Goal: Information Seeking & Learning: Learn about a topic

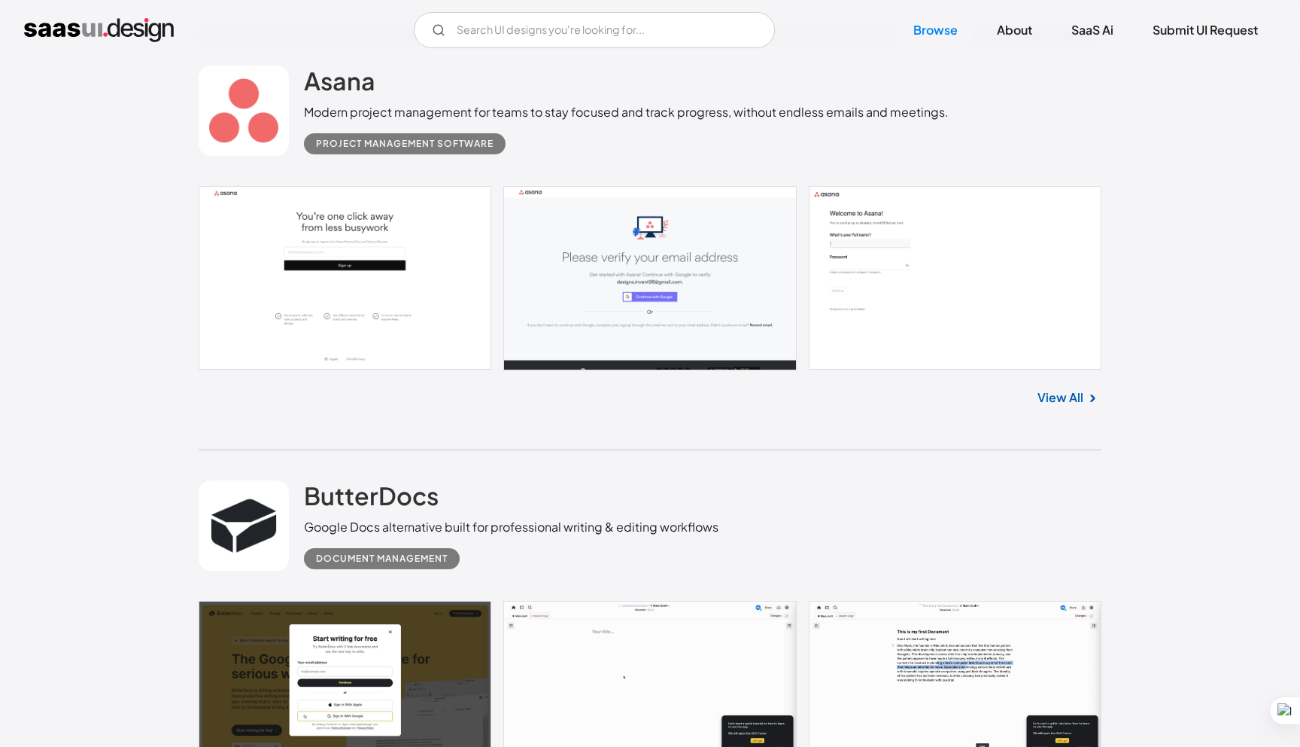
scroll to position [7900, 0]
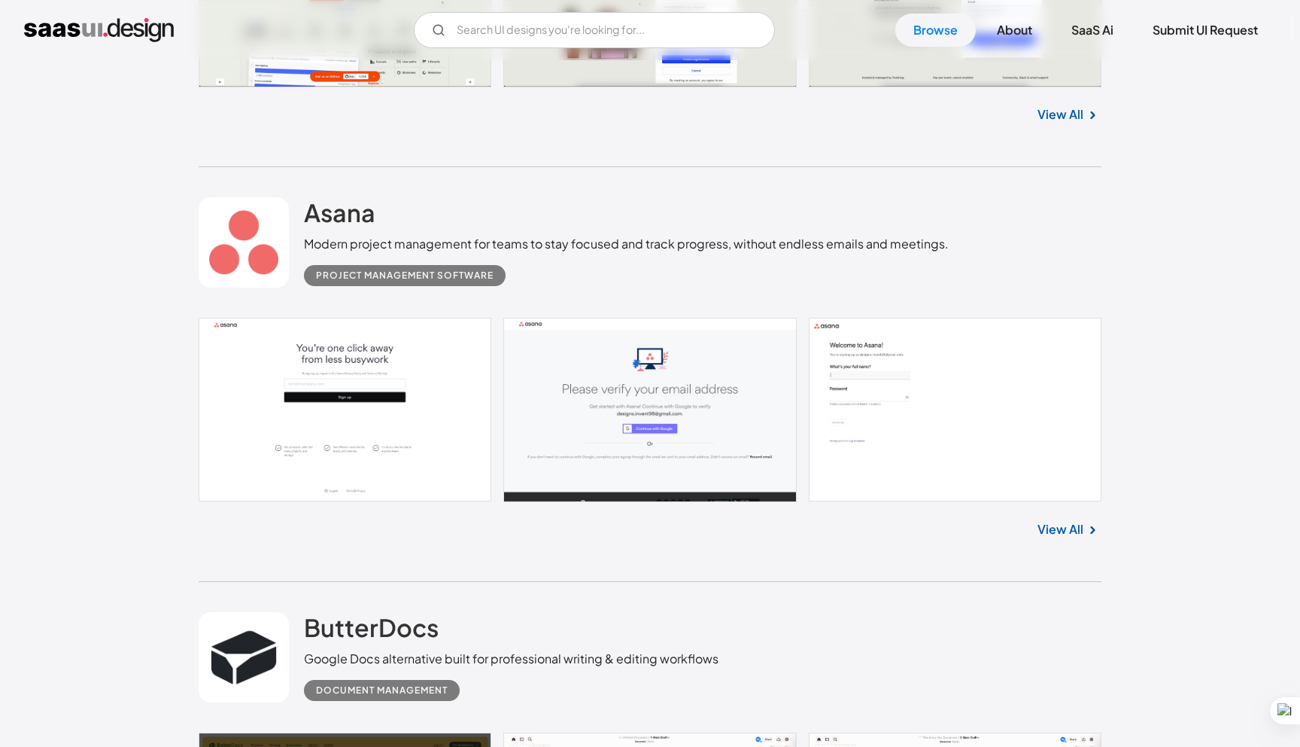
click at [243, 240] on link at bounding box center [244, 242] width 90 height 90
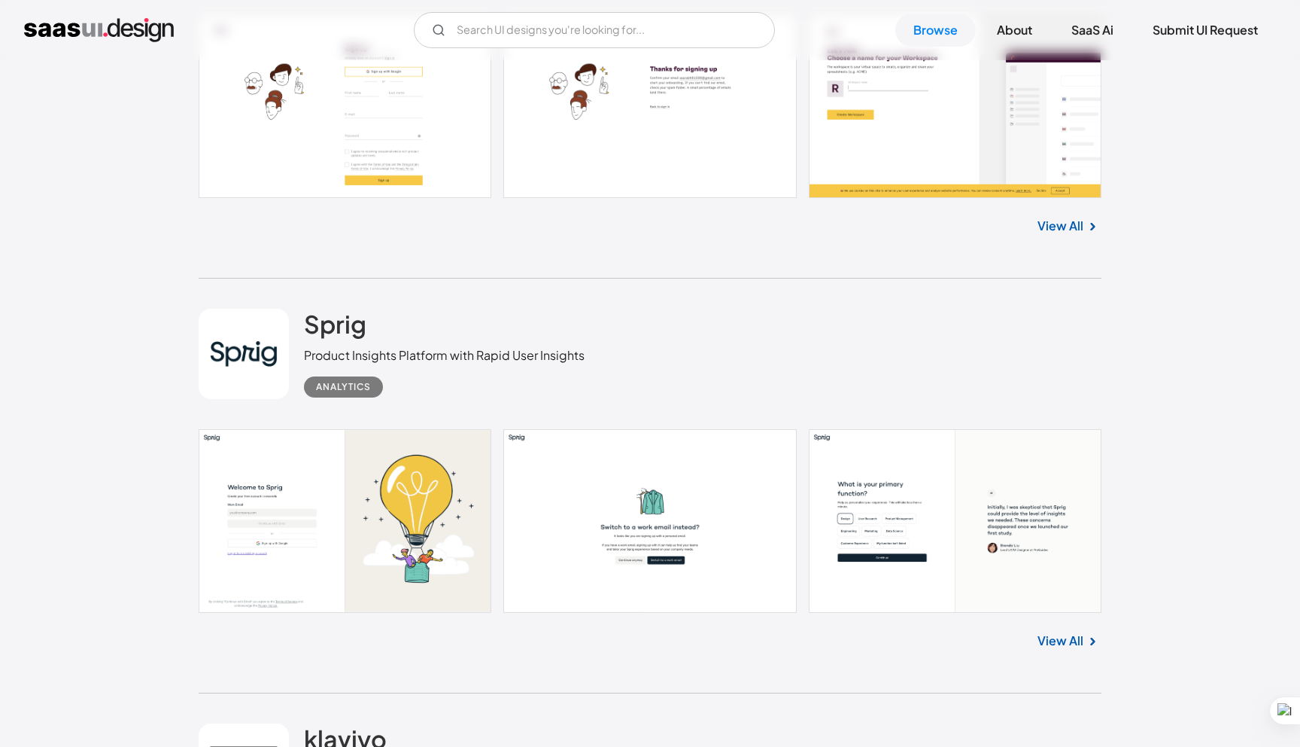
scroll to position [11471, 0]
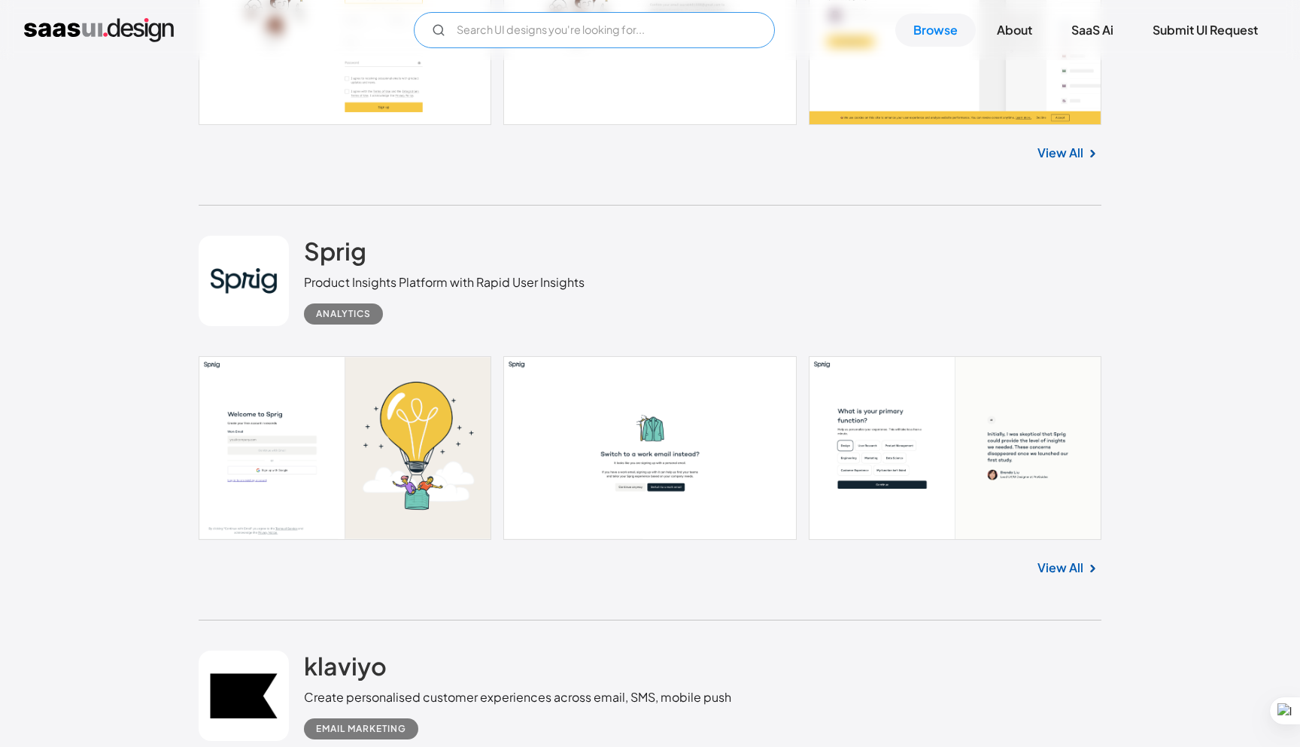
click at [526, 36] on input "Email Form" at bounding box center [594, 30] width 361 height 36
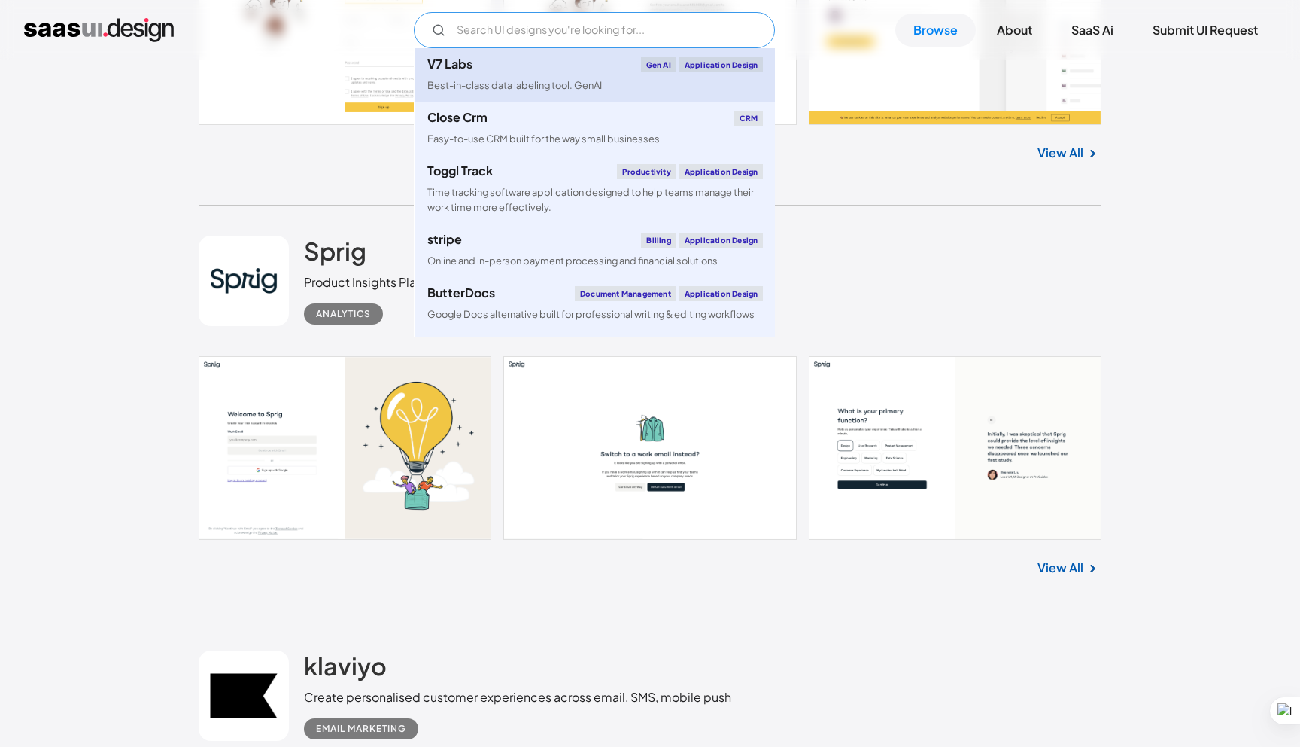
click at [512, 75] on link "V7 Labs Gen AI Application Design Best-in-class data labeling tool. GenAI" at bounding box center [595, 74] width 360 height 53
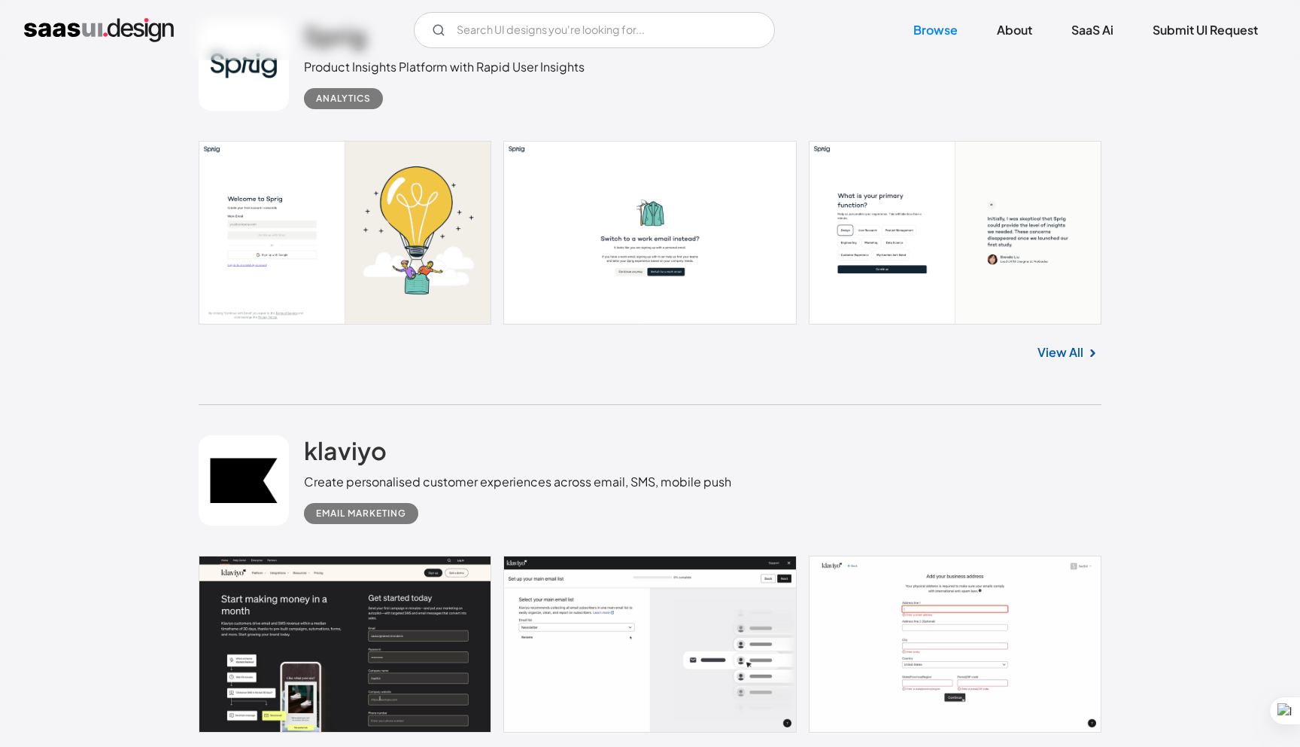
scroll to position [11648, 0]
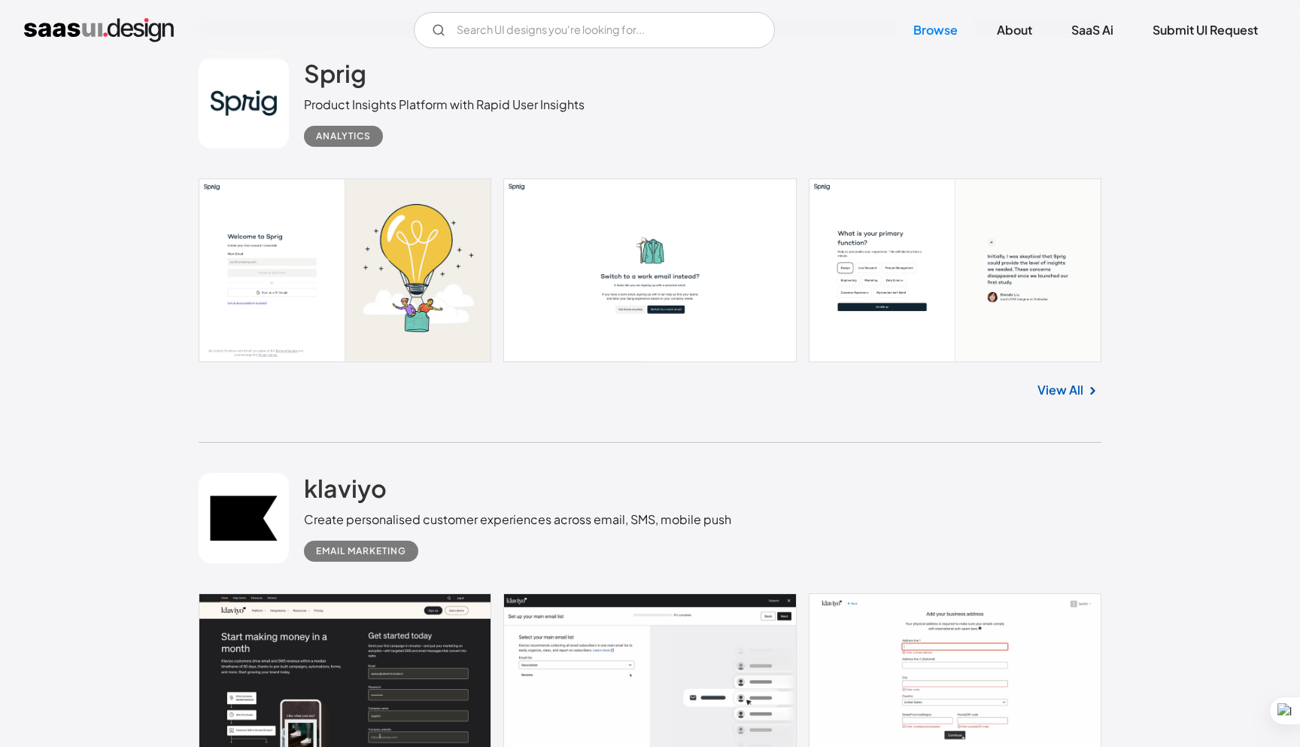
click at [613, 293] on link at bounding box center [650, 270] width 903 height 184
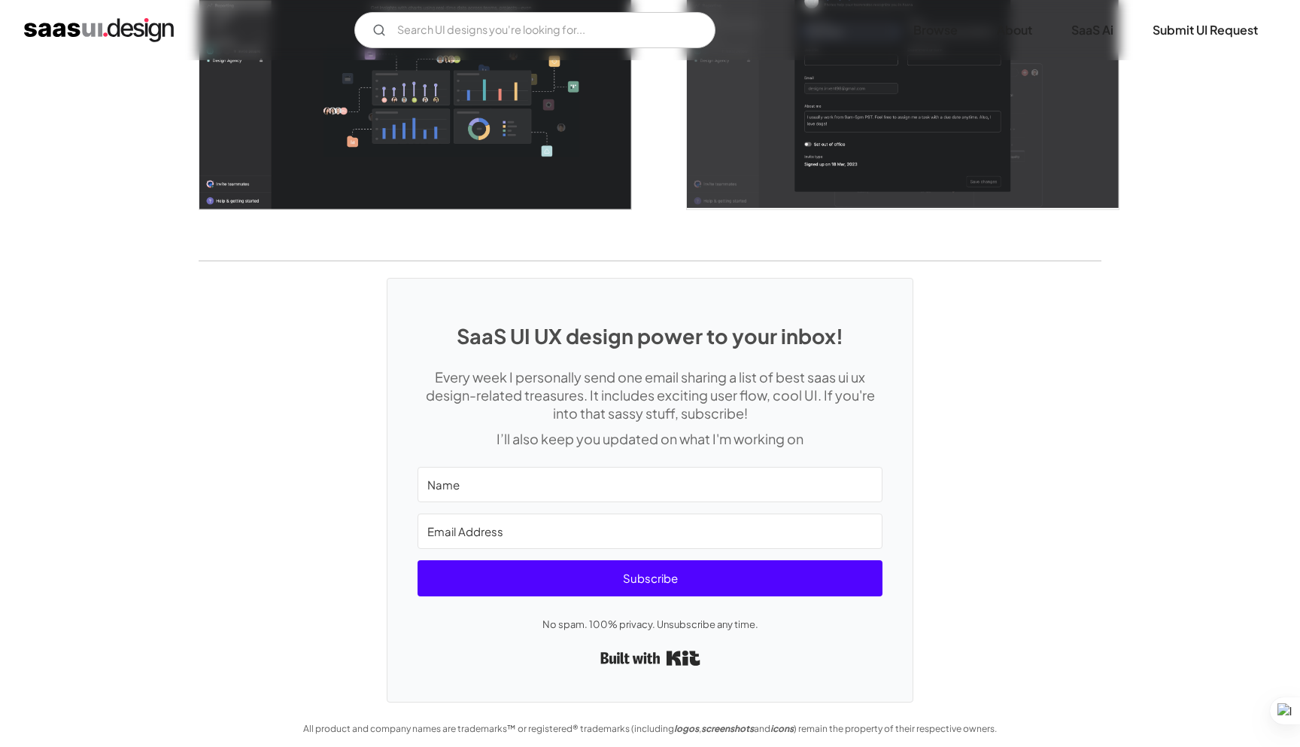
scroll to position [4053, 0]
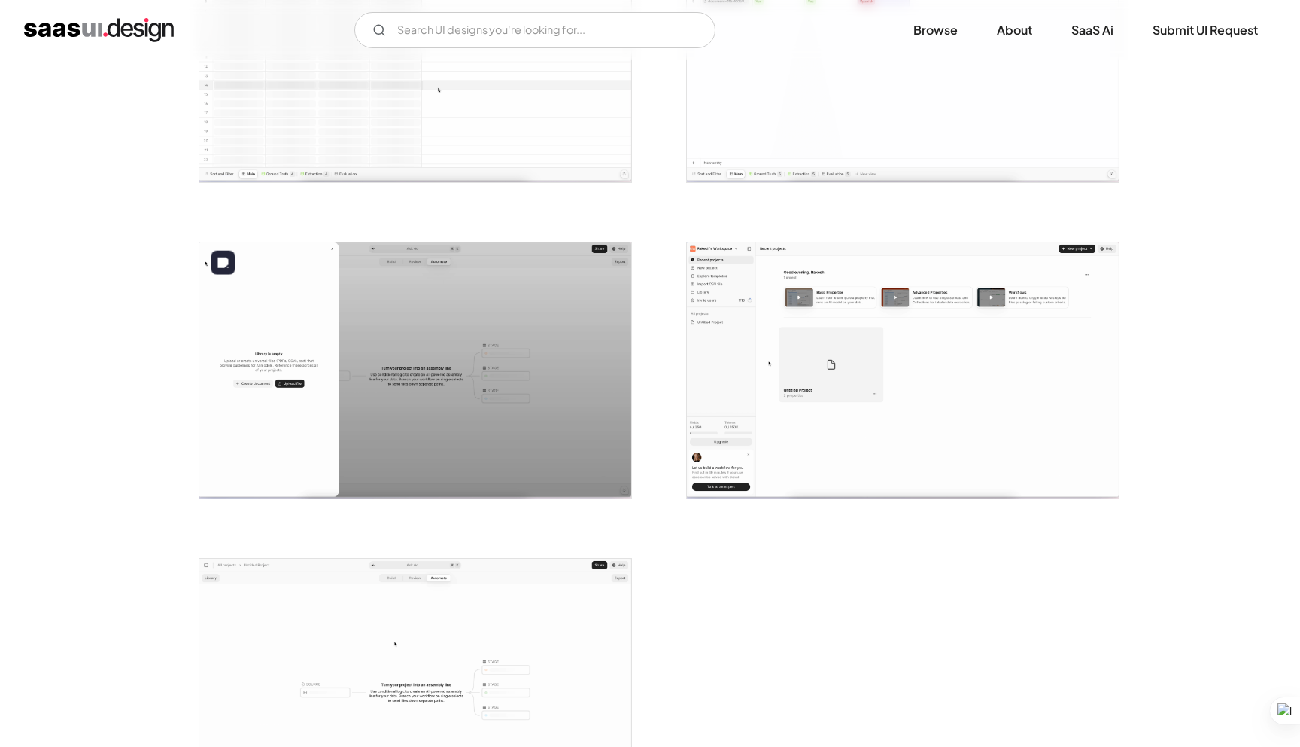
scroll to position [3570, 0]
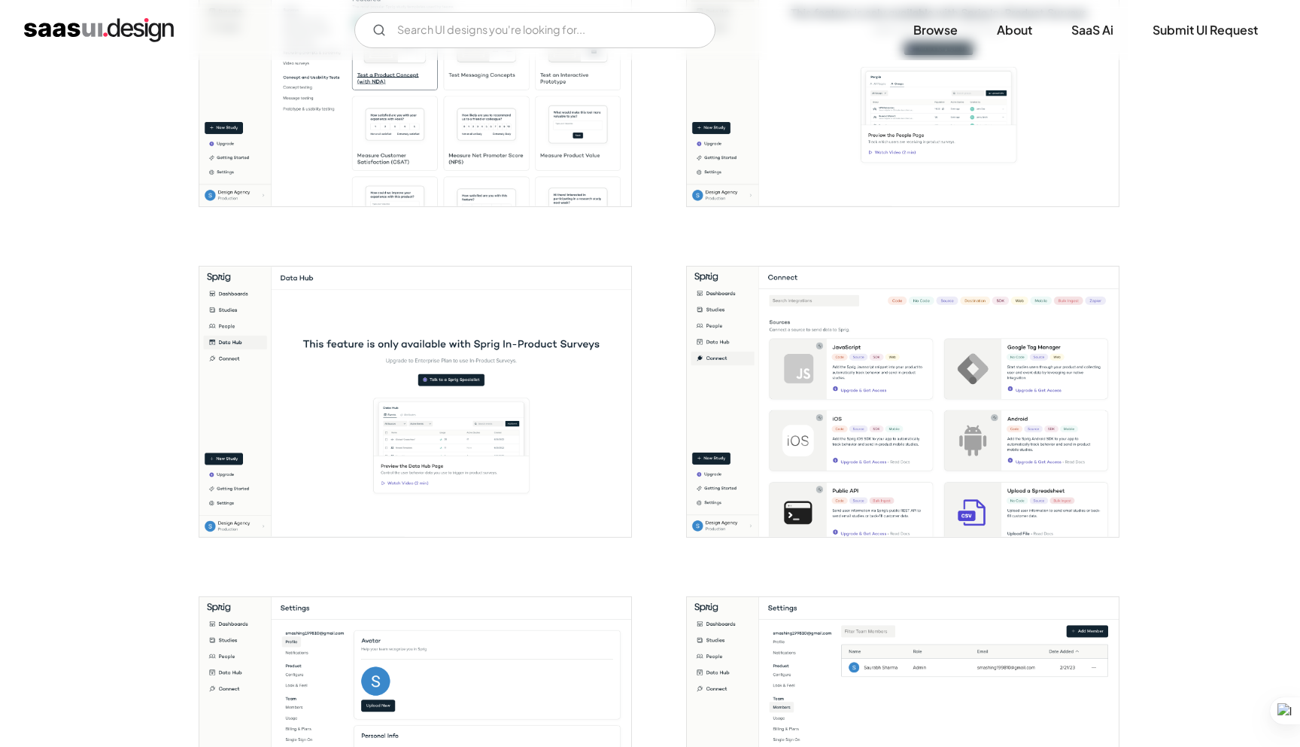
scroll to position [1741, 0]
